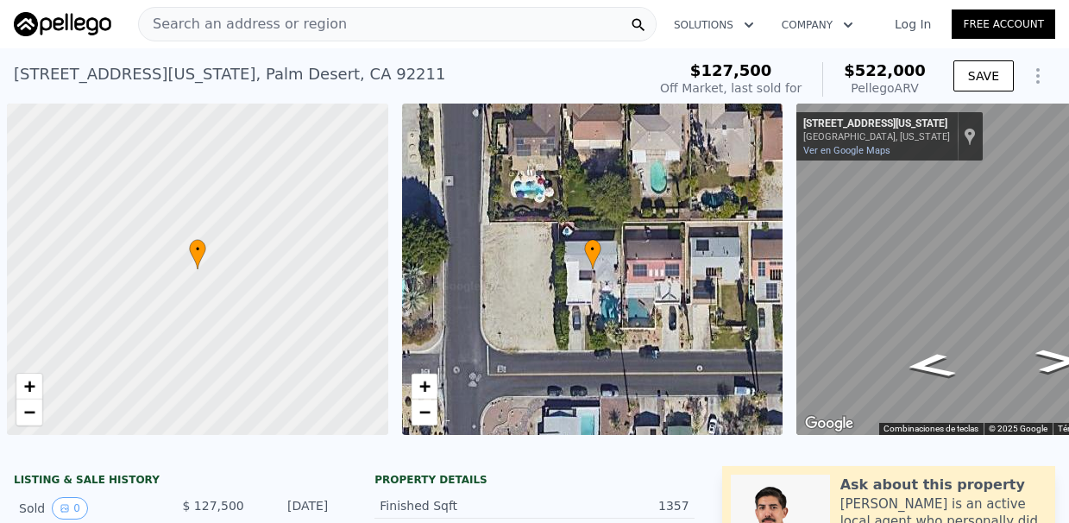
scroll to position [0, 7]
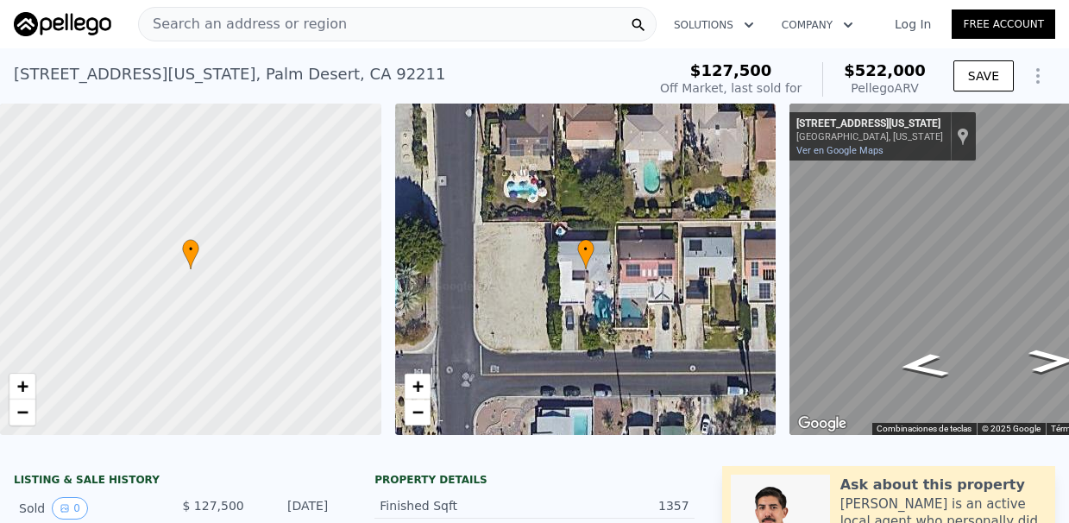
click at [274, 30] on span "Search an address or region" at bounding box center [243, 24] width 208 height 21
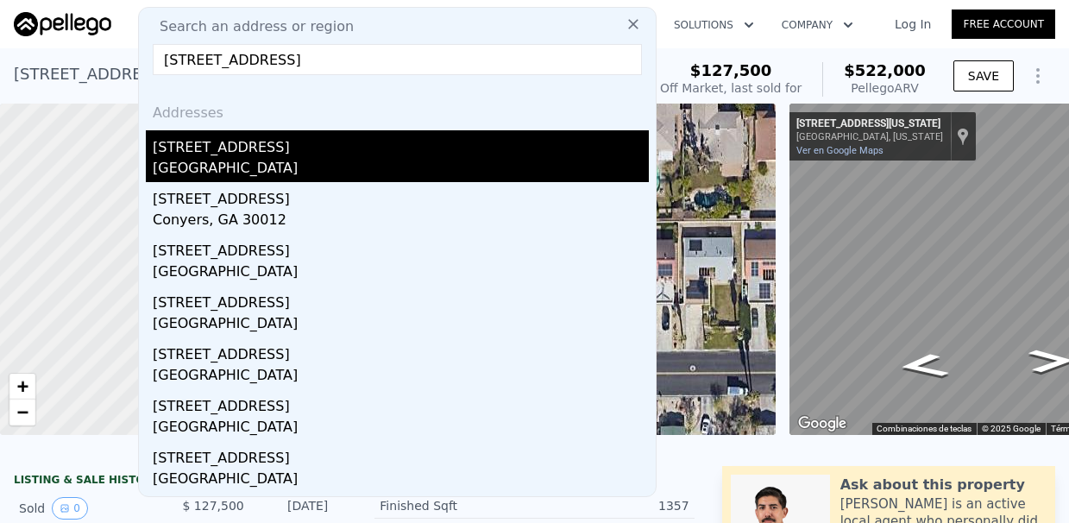
type input "[STREET_ADDRESS]"
click at [420, 172] on div "[GEOGRAPHIC_DATA]" at bounding box center [401, 170] width 496 height 24
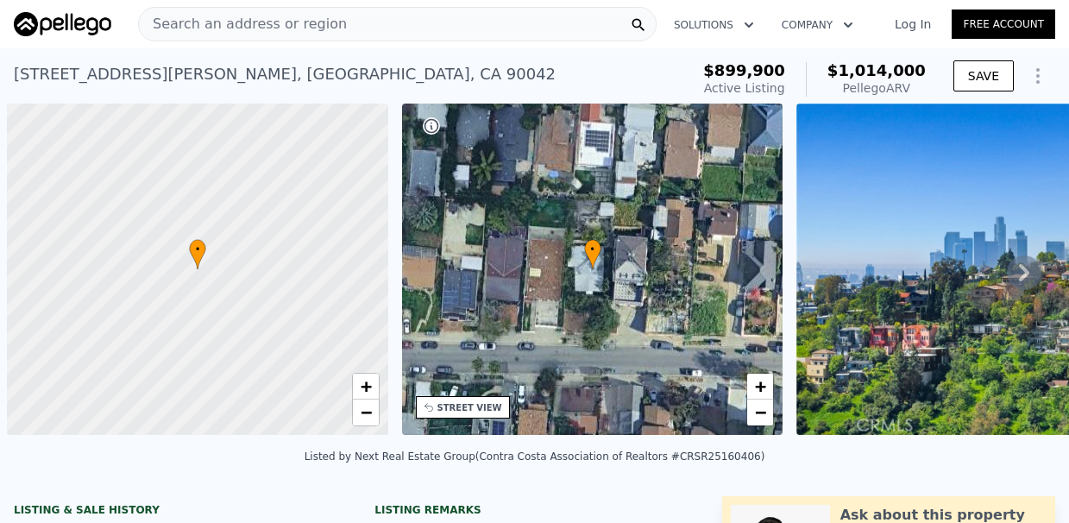
scroll to position [0, 7]
